Goal: Navigation & Orientation: Find specific page/section

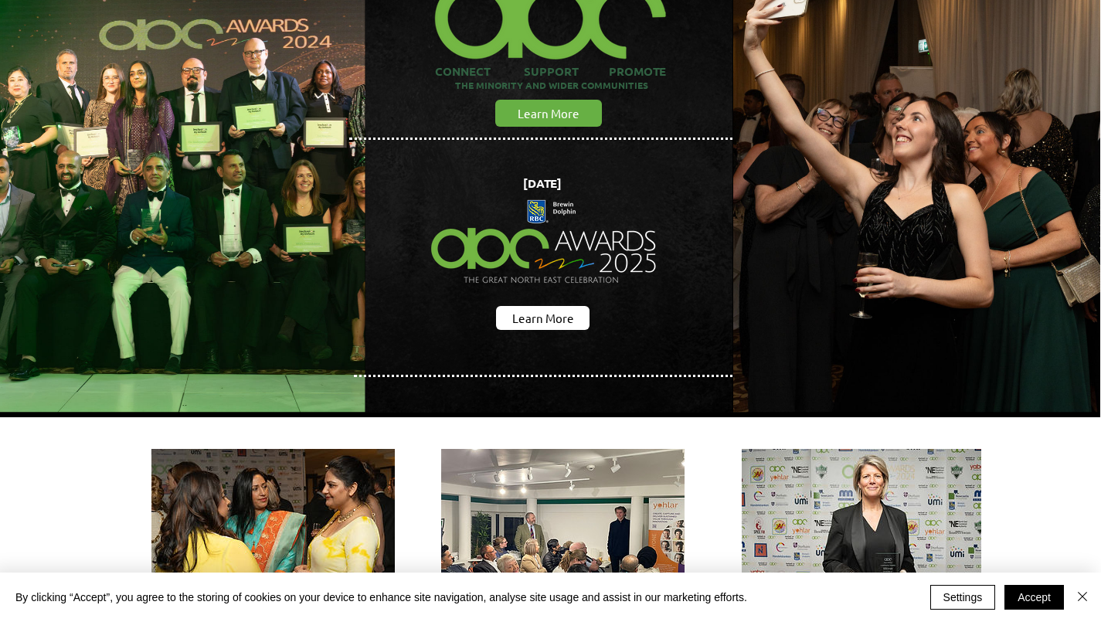
scroll to position [118, 1]
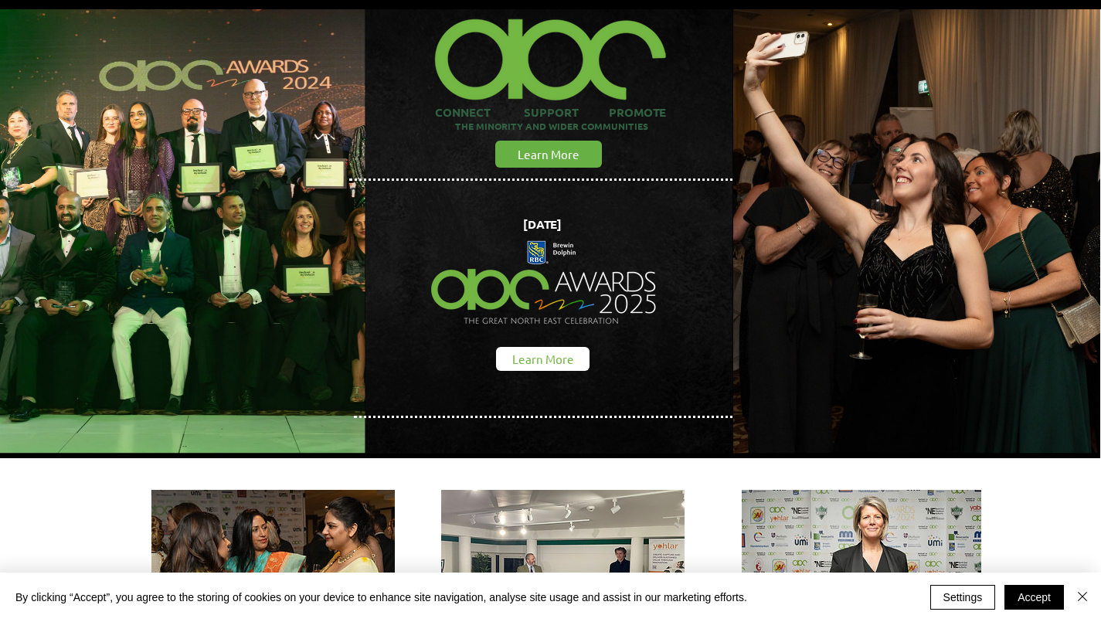
click at [554, 358] on span "Learn More" at bounding box center [543, 359] width 62 height 16
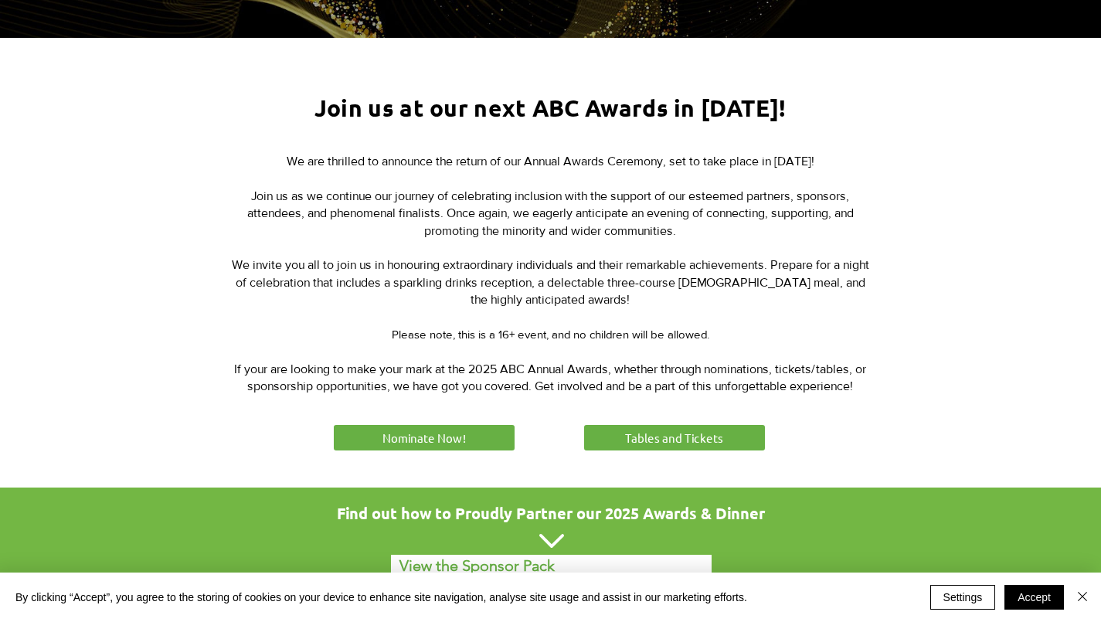
scroll to position [548, 0]
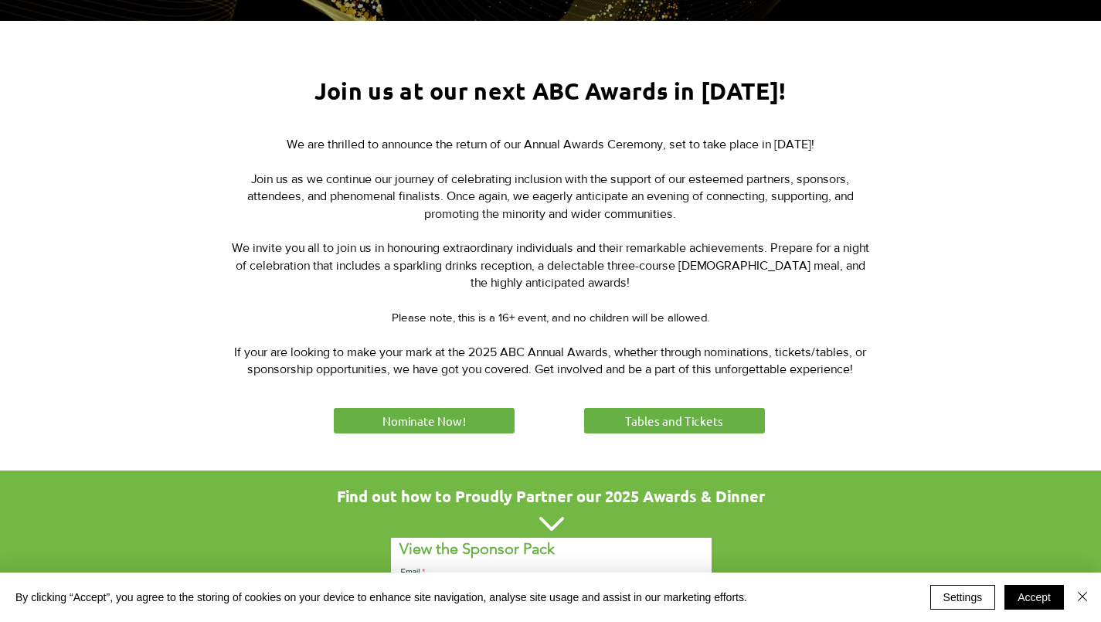
click at [554, 358] on span "If your are looking to make your mark at the 2025 ABC Annual Awards, whether th…" at bounding box center [550, 360] width 632 height 30
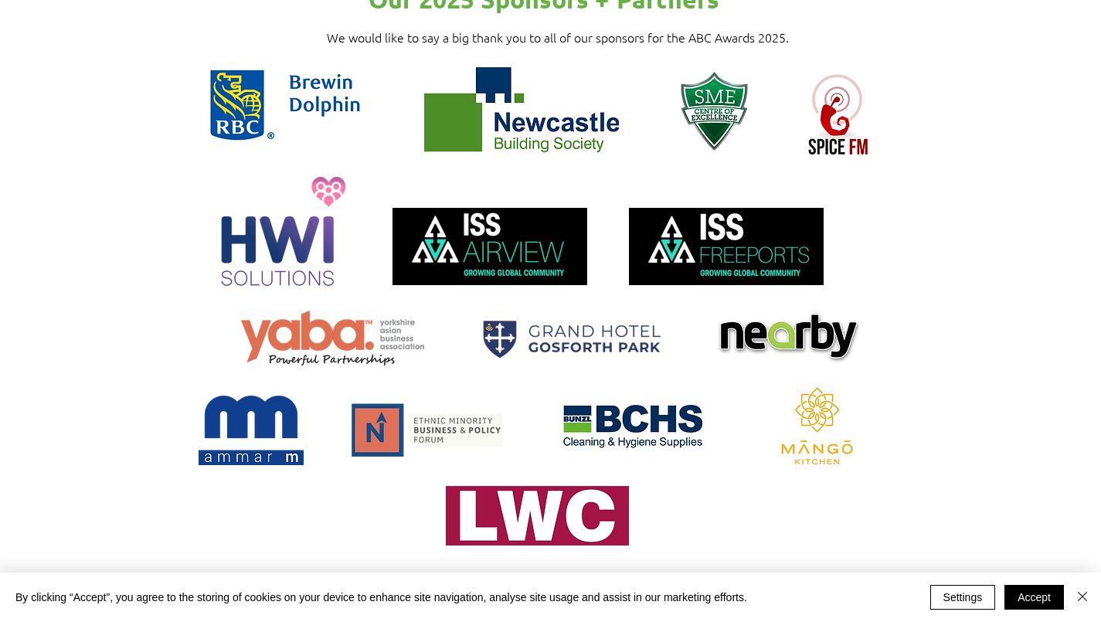
scroll to position [1575, 5]
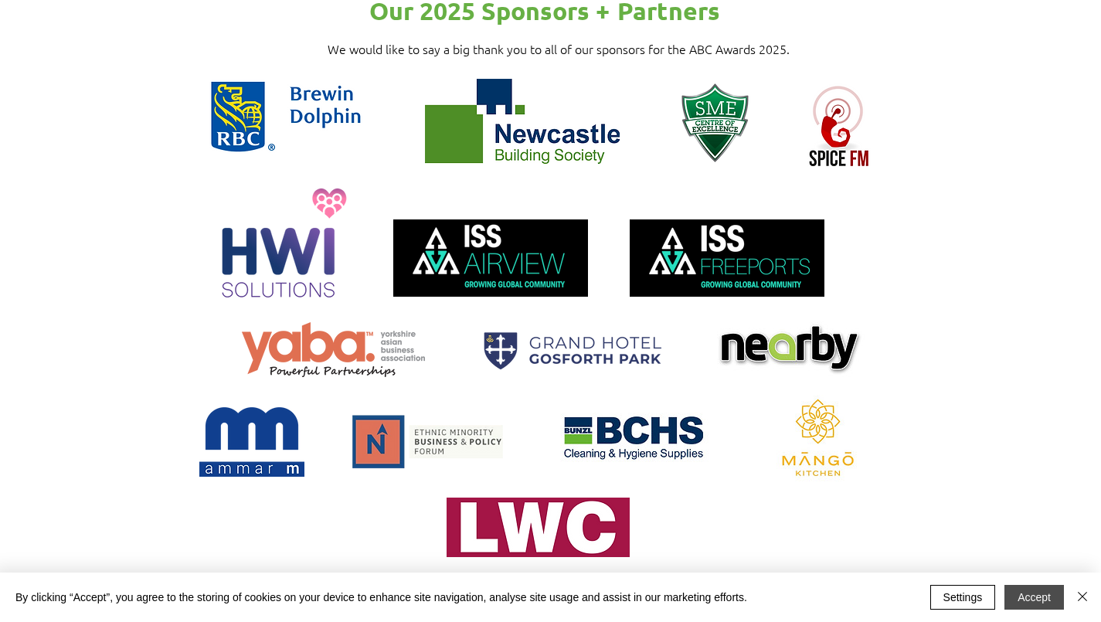
click at [1044, 608] on button "Accept" at bounding box center [1033, 597] width 59 height 25
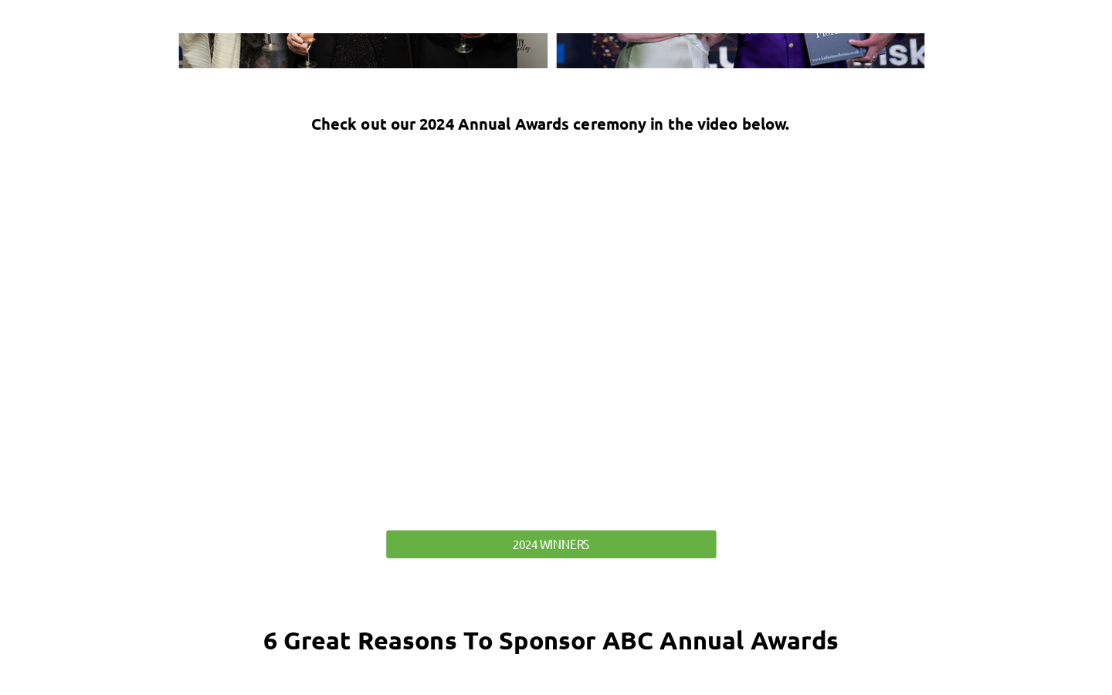
scroll to position [0, 0]
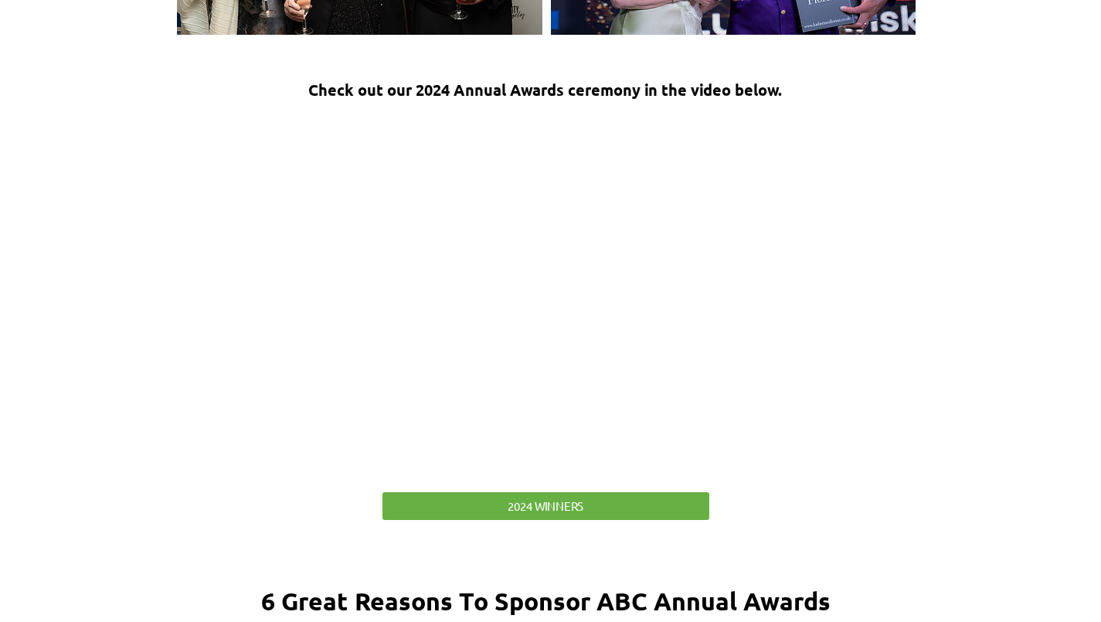
click at [904, 172] on div at bounding box center [545, 299] width 1101 height 486
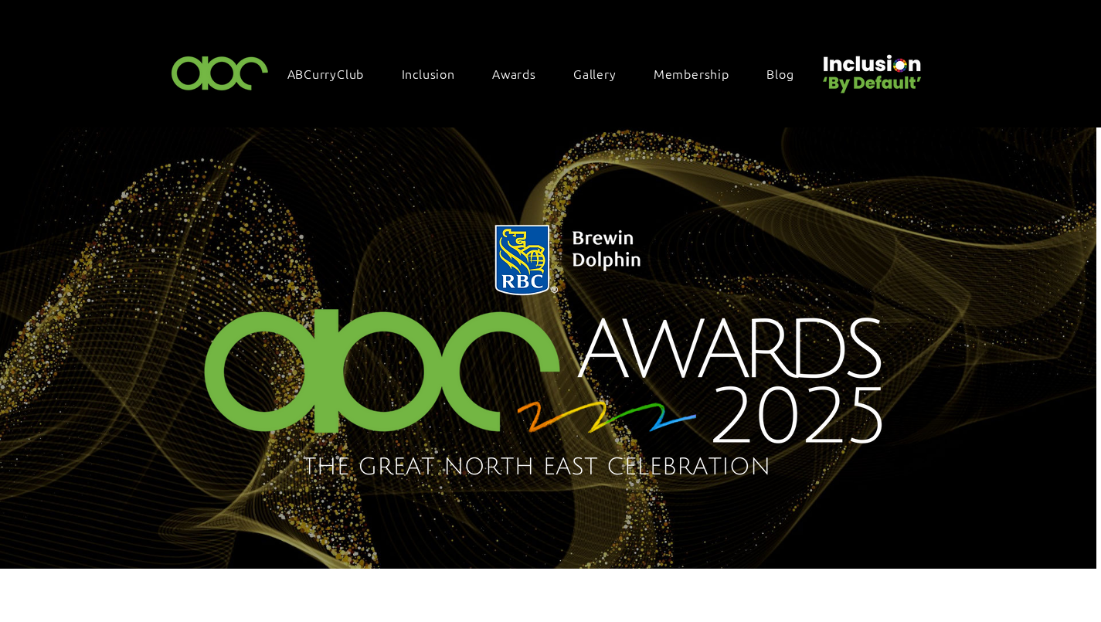
scroll to position [0, 5]
click at [244, 60] on img at bounding box center [220, 72] width 107 height 46
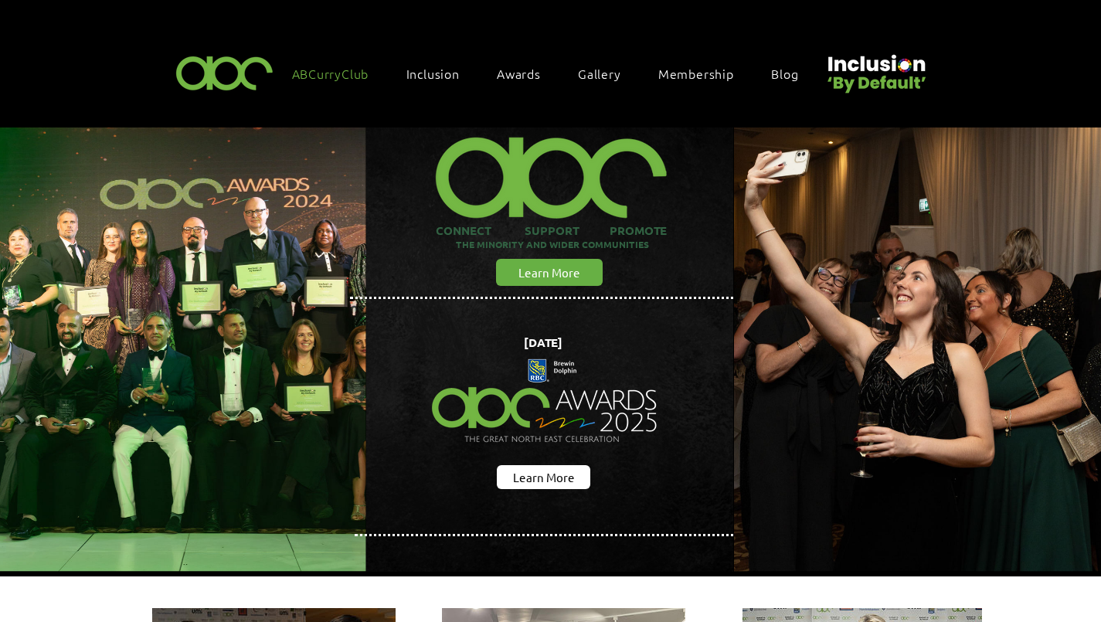
click at [305, 68] on span "ABCurryClub" at bounding box center [330, 73] width 77 height 17
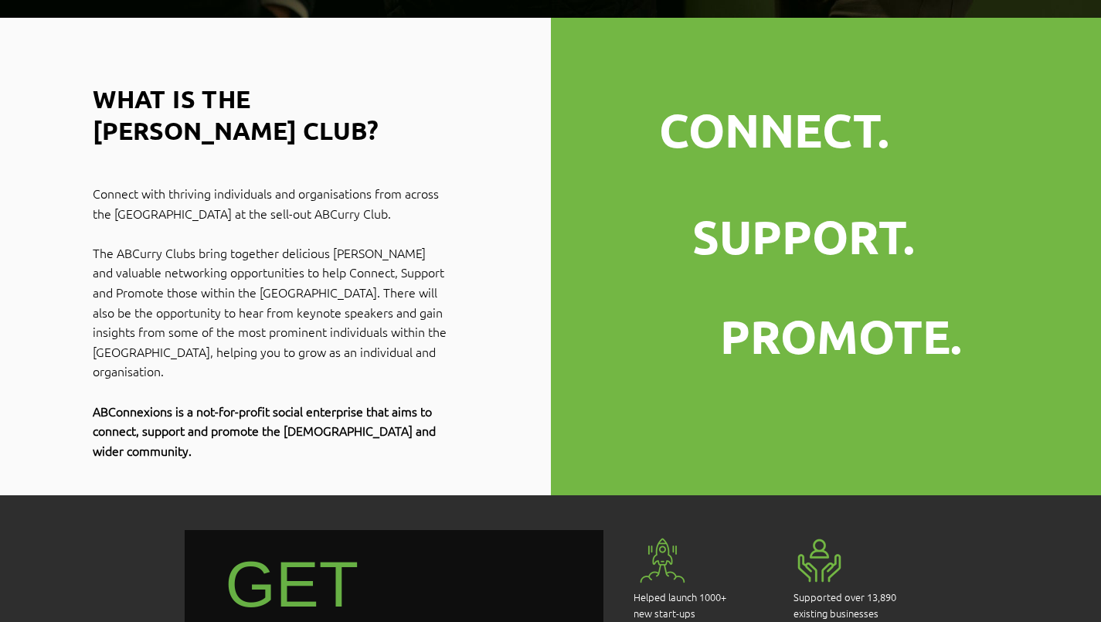
scroll to position [646, 0]
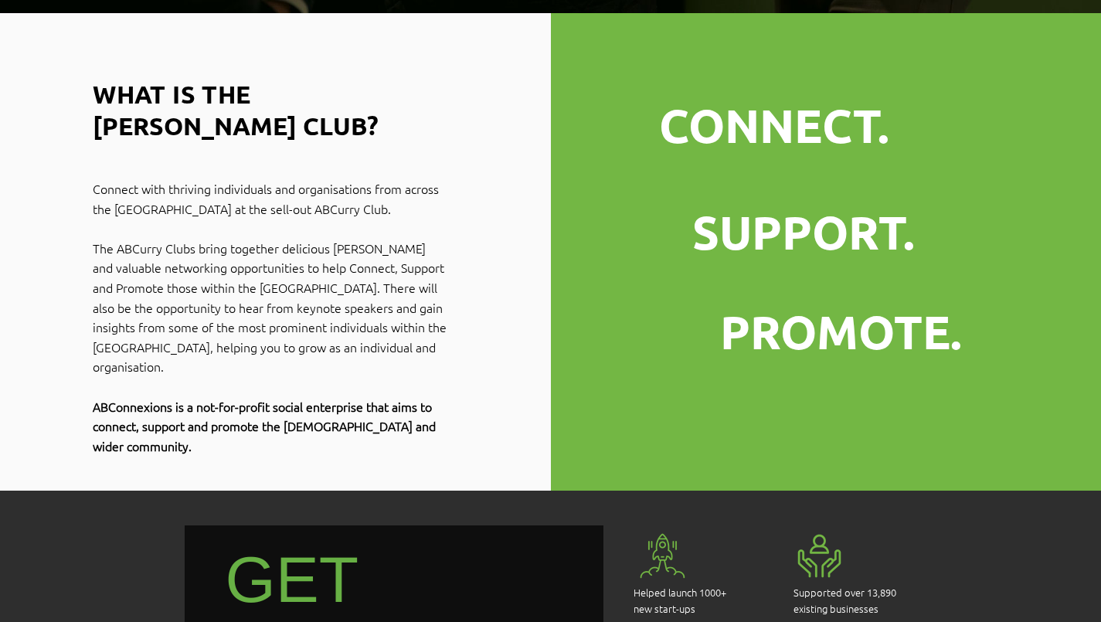
click at [280, 179] on p "Connect with thriving individuals and organisations from across the [GEOGRAPHIC…" at bounding box center [270, 198] width 355 height 39
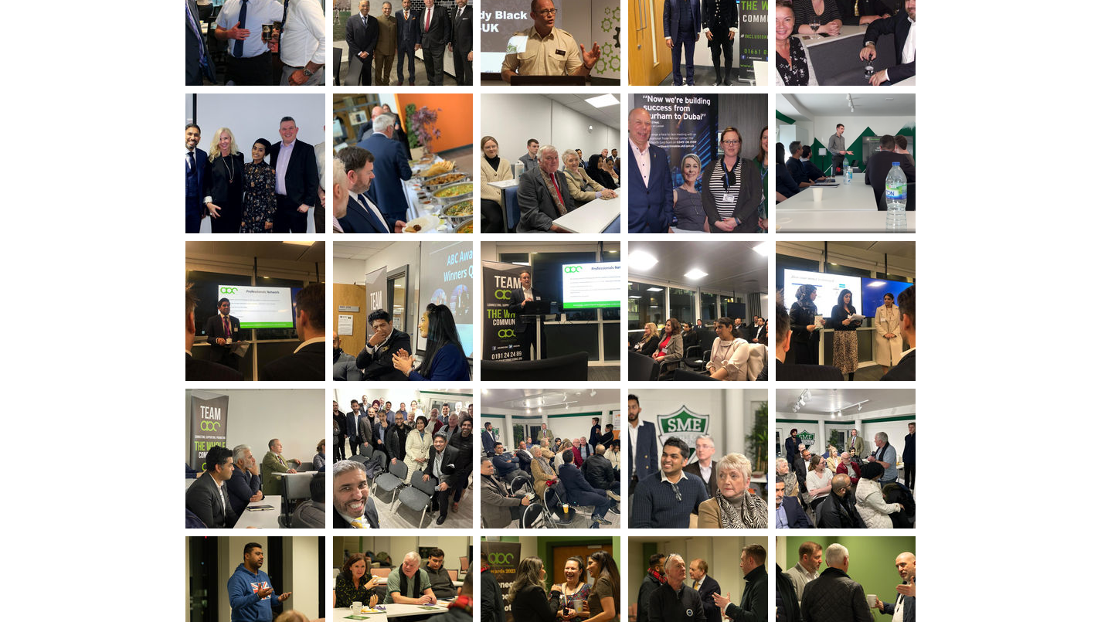
scroll to position [2105, 0]
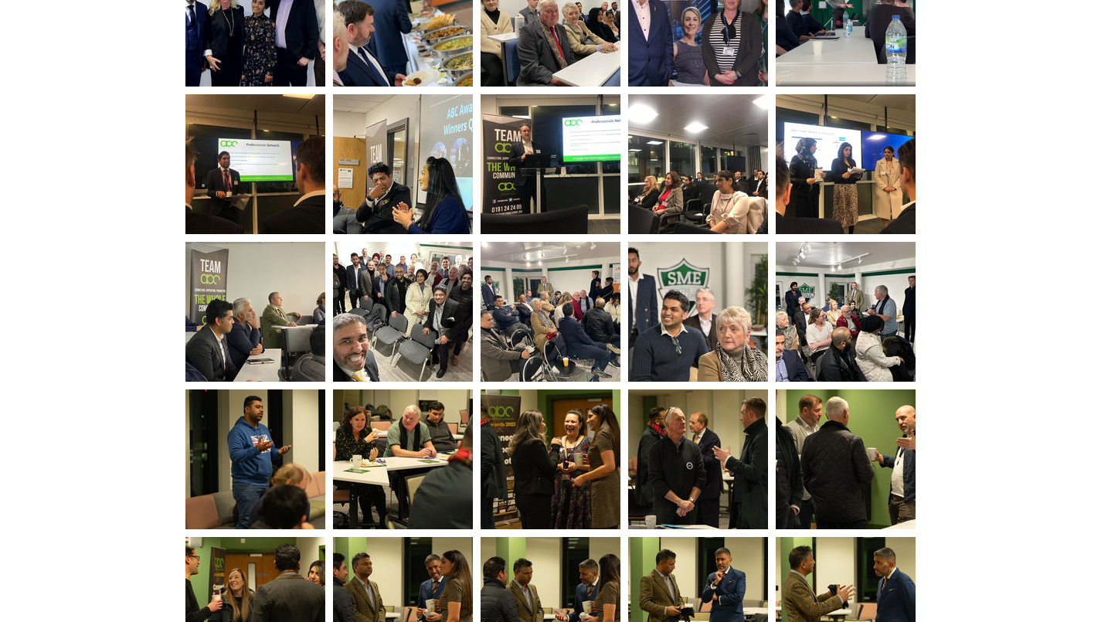
click at [945, 263] on div at bounding box center [550, 494] width 1101 height 1924
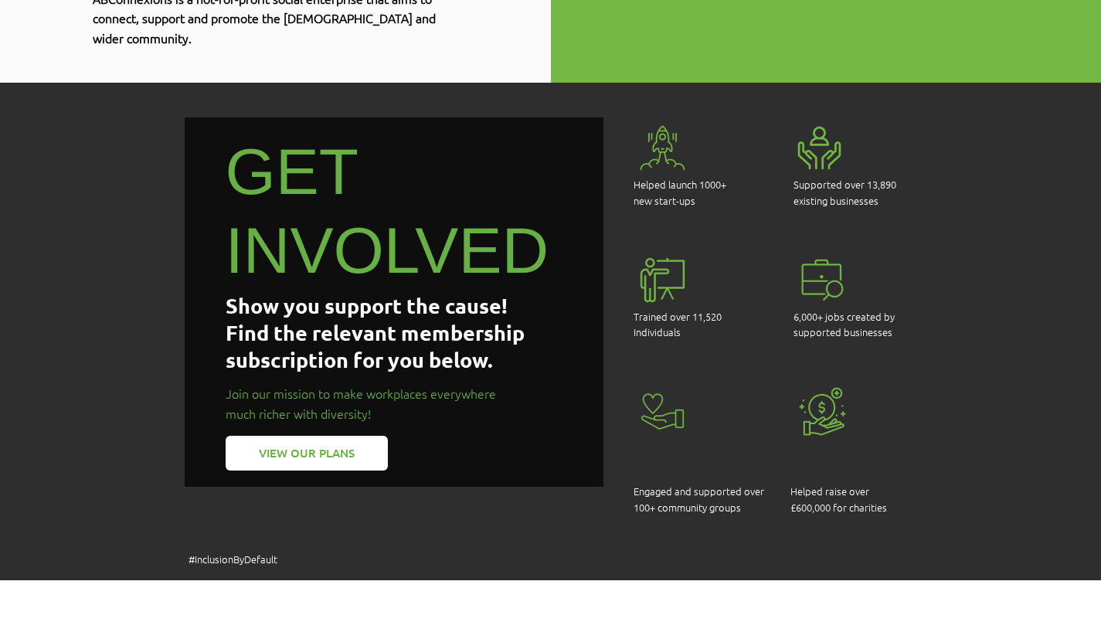
scroll to position [1052, 0]
